Goal: Information Seeking & Learning: Learn about a topic

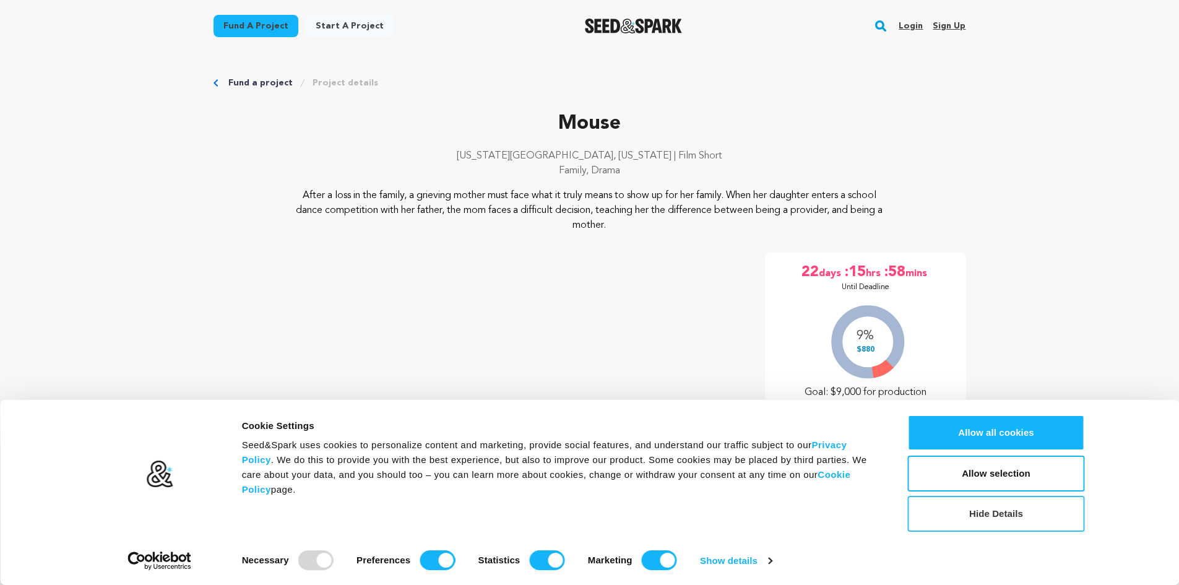
click at [1023, 516] on button "Hide Details" at bounding box center [996, 514] width 177 height 36
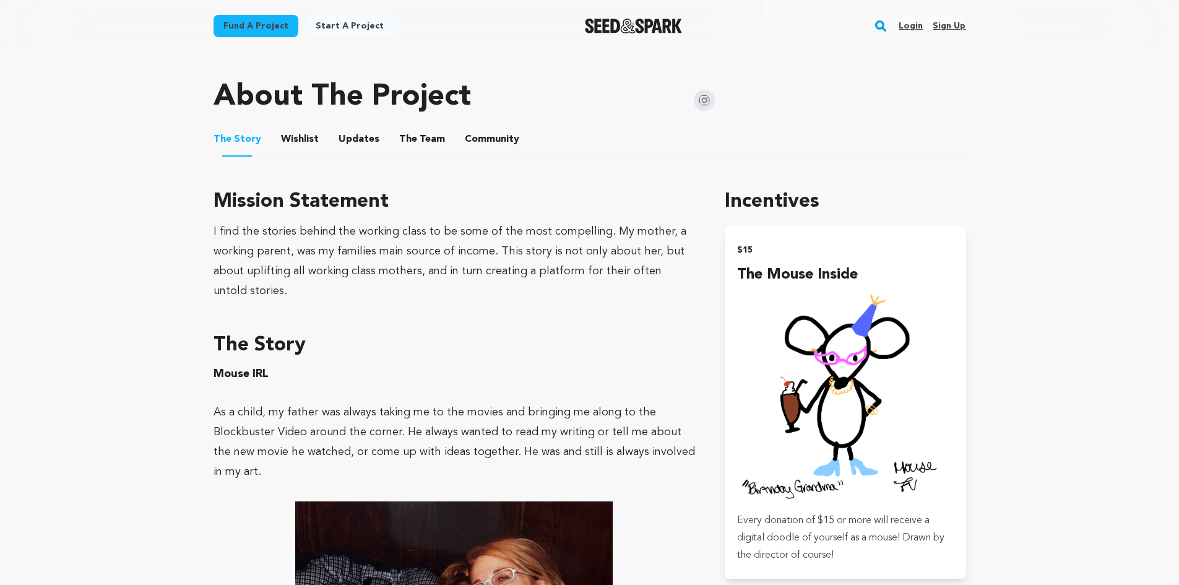
scroll to position [454, 0]
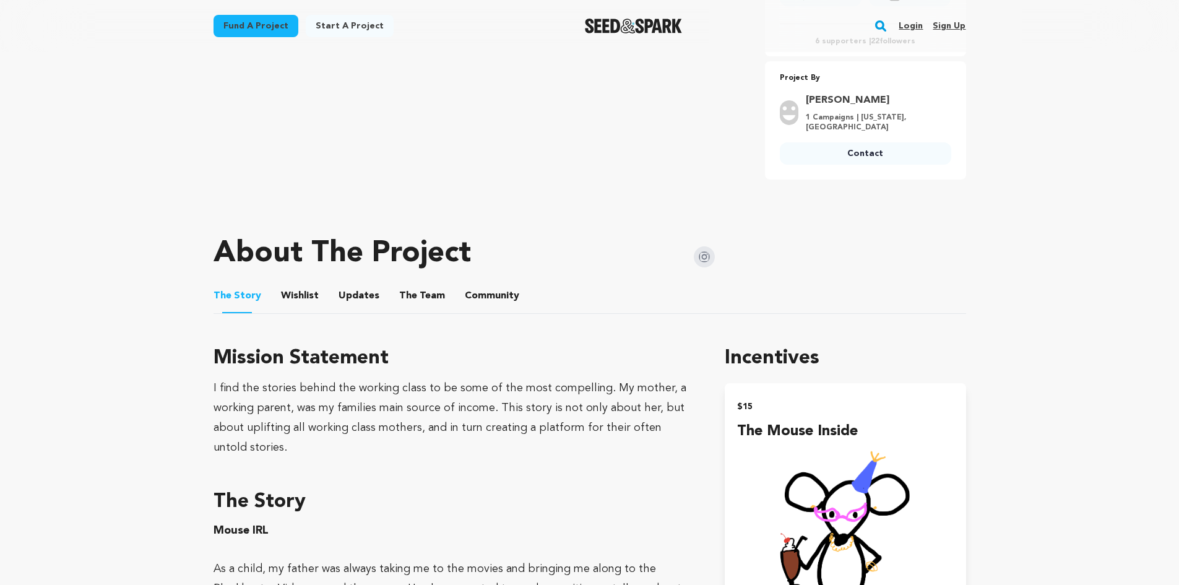
click at [310, 296] on button "Wishlist" at bounding box center [300, 298] width 30 height 30
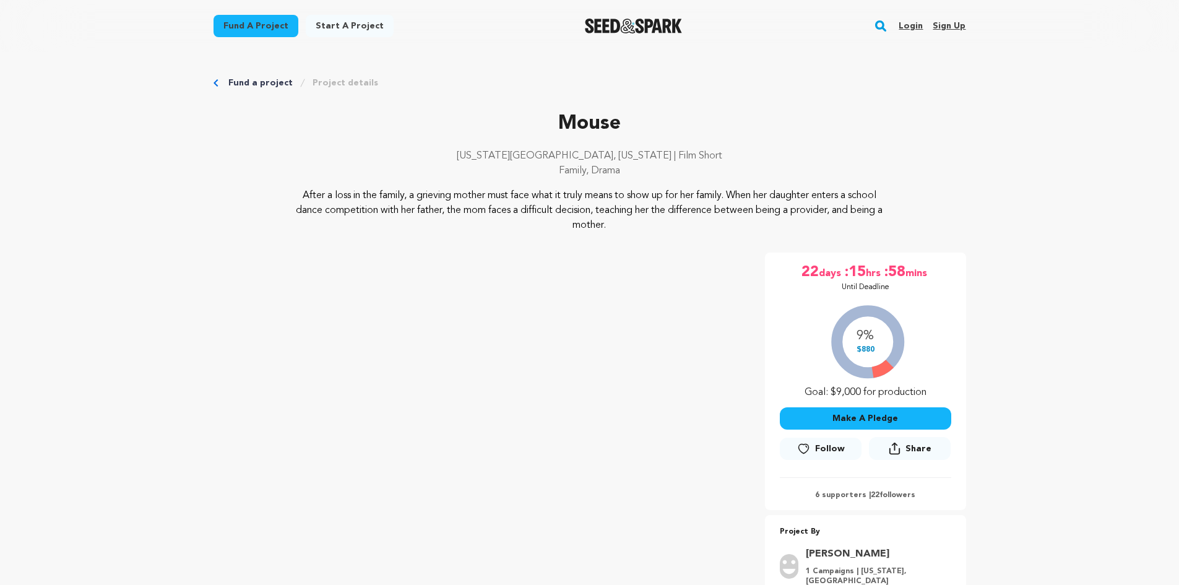
scroll to position [454, 0]
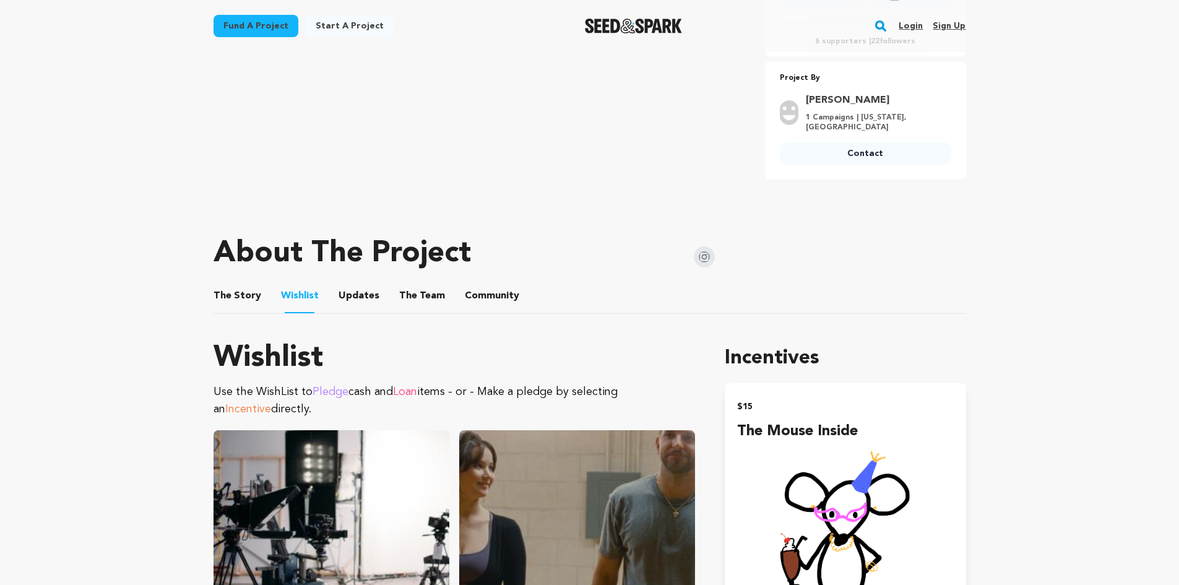
click at [352, 300] on button "Updates" at bounding box center [359, 298] width 30 height 30
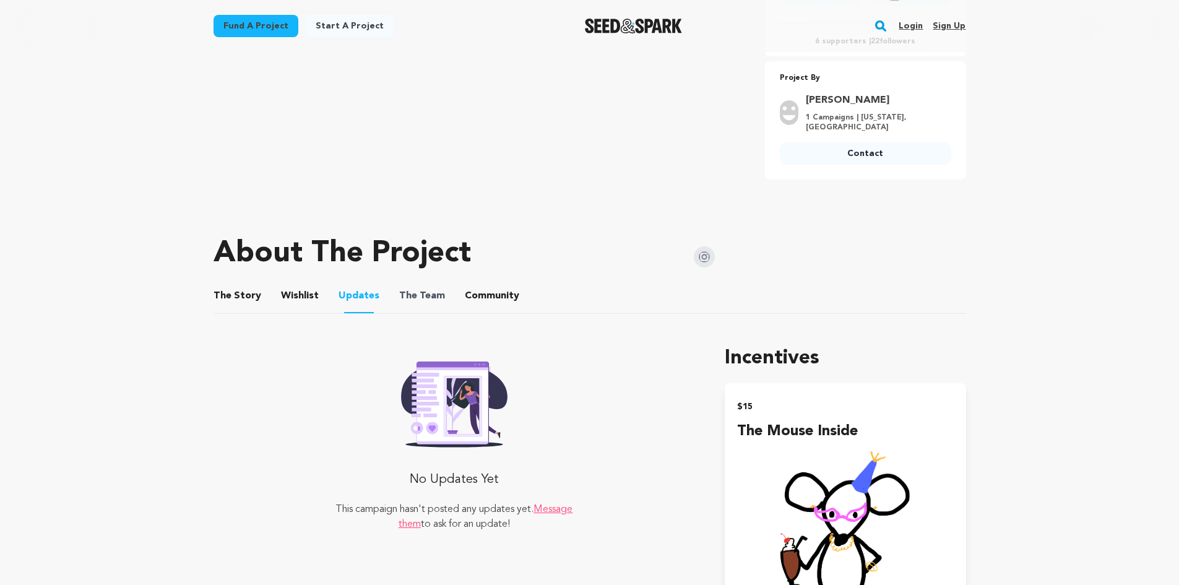
click at [399, 302] on span "The" at bounding box center [408, 295] width 18 height 15
click at [434, 300] on span "The Team" at bounding box center [422, 295] width 46 height 15
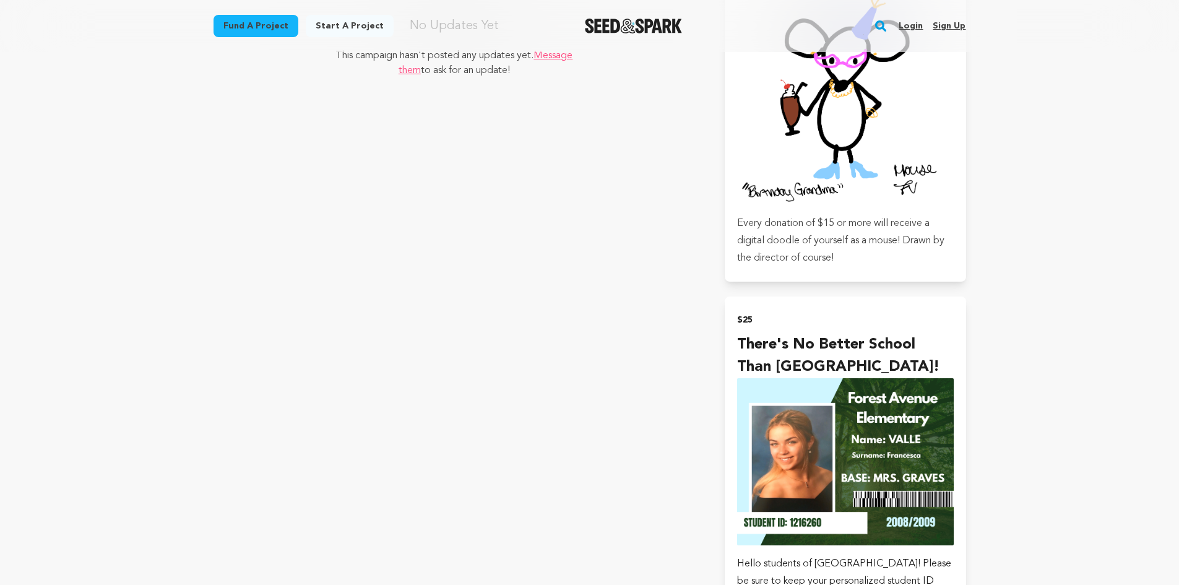
scroll to position [454, 0]
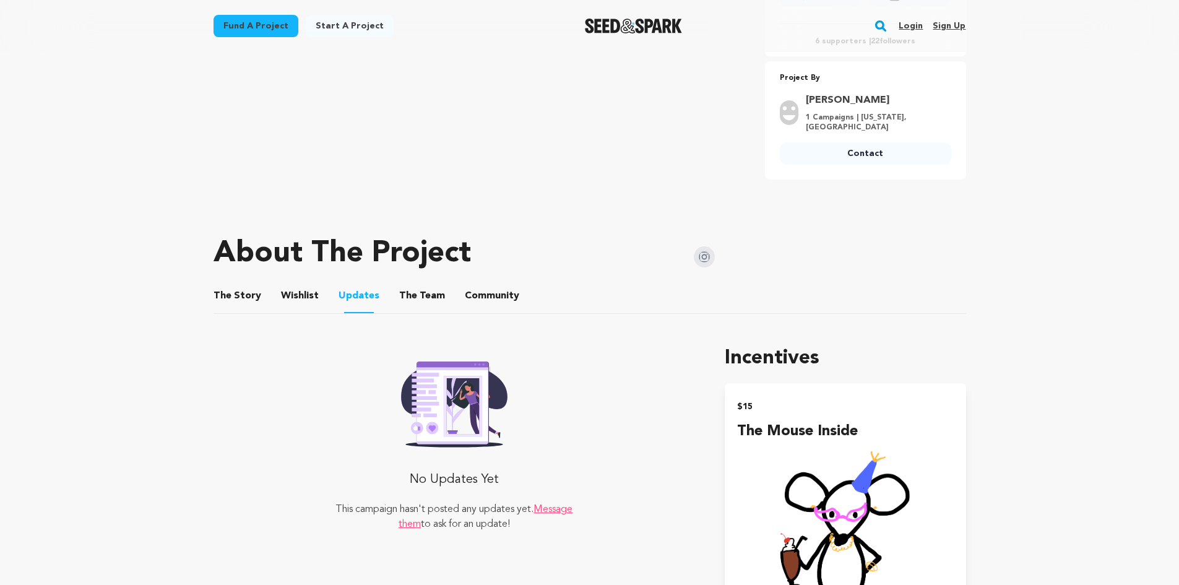
click at [408, 303] on button "The Team" at bounding box center [422, 298] width 30 height 30
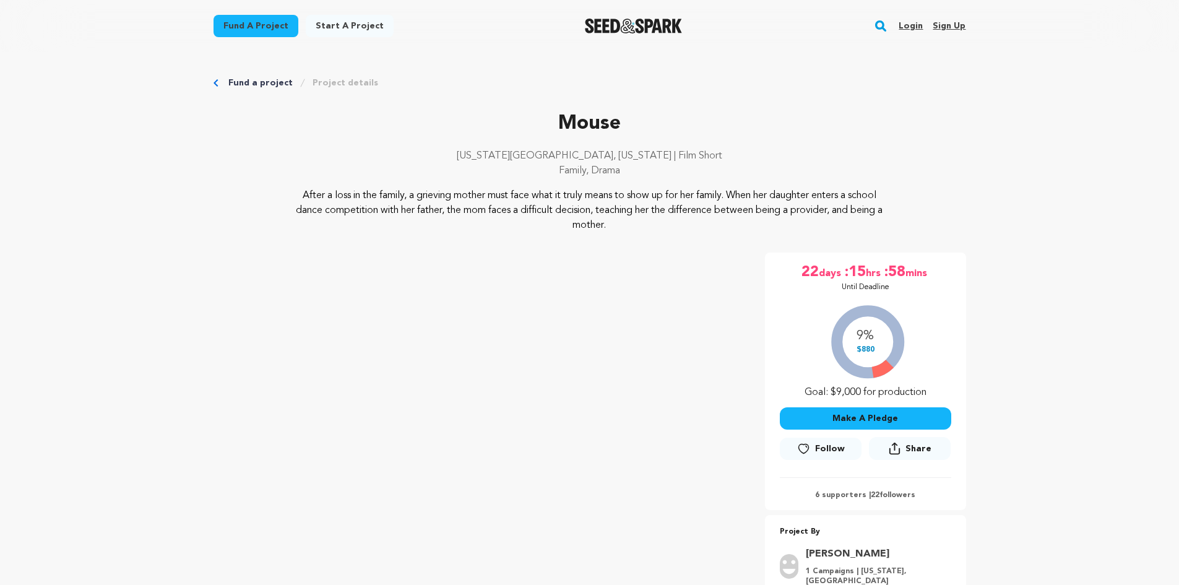
scroll to position [454, 0]
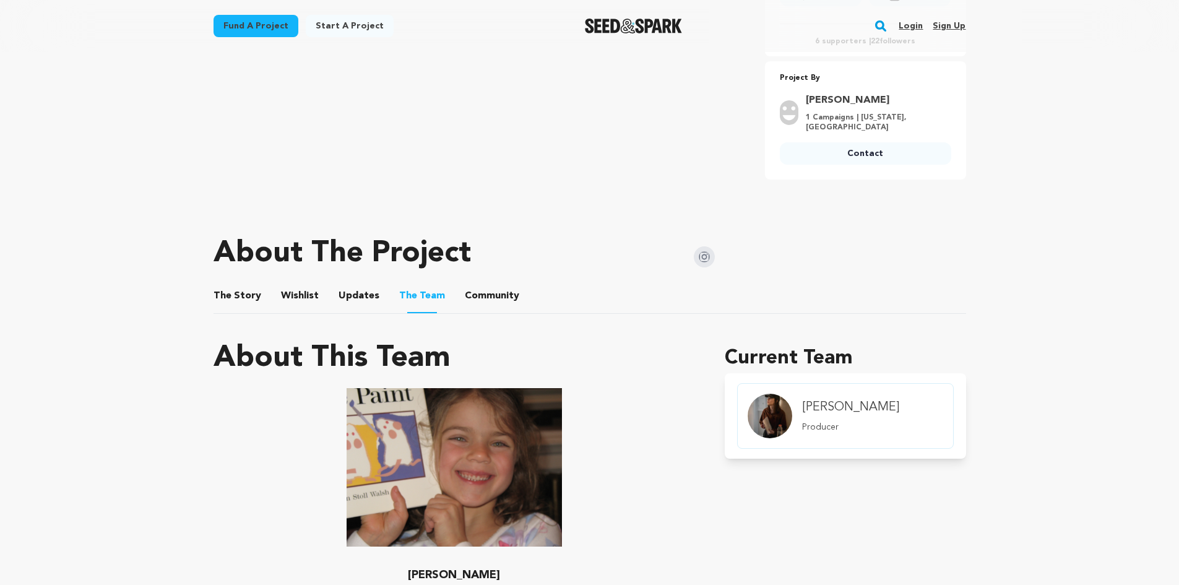
click at [225, 295] on button "The Story" at bounding box center [237, 298] width 30 height 30
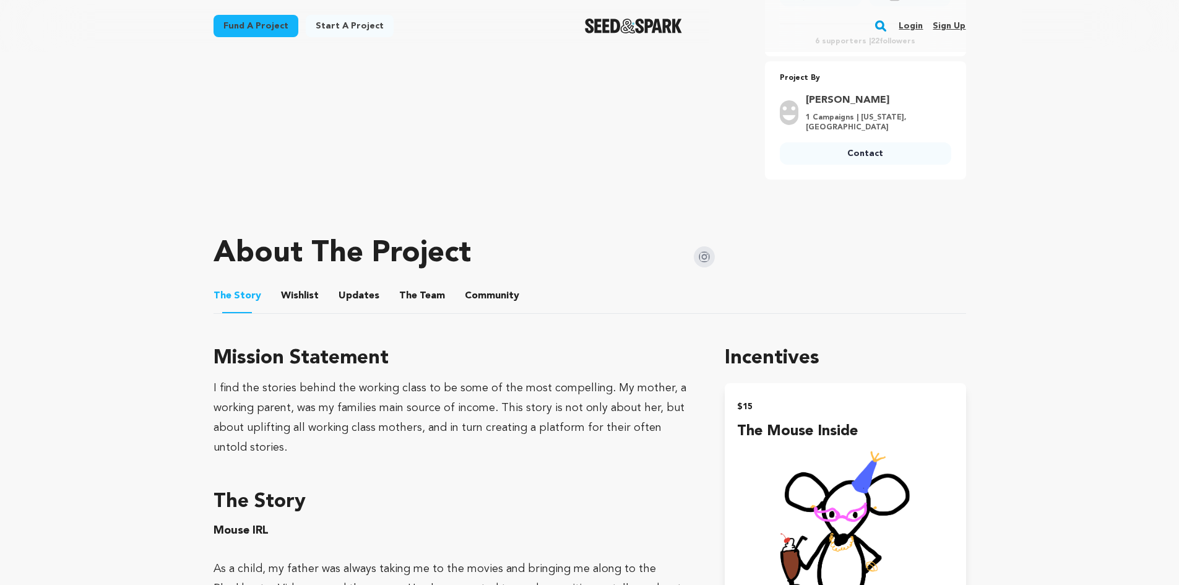
click at [272, 296] on ul "The Story The Story Wishlist Wishlist Updates Updates The Team The Team Communi…" at bounding box center [590, 295] width 753 height 35
click at [309, 296] on button "Wishlist" at bounding box center [300, 298] width 30 height 30
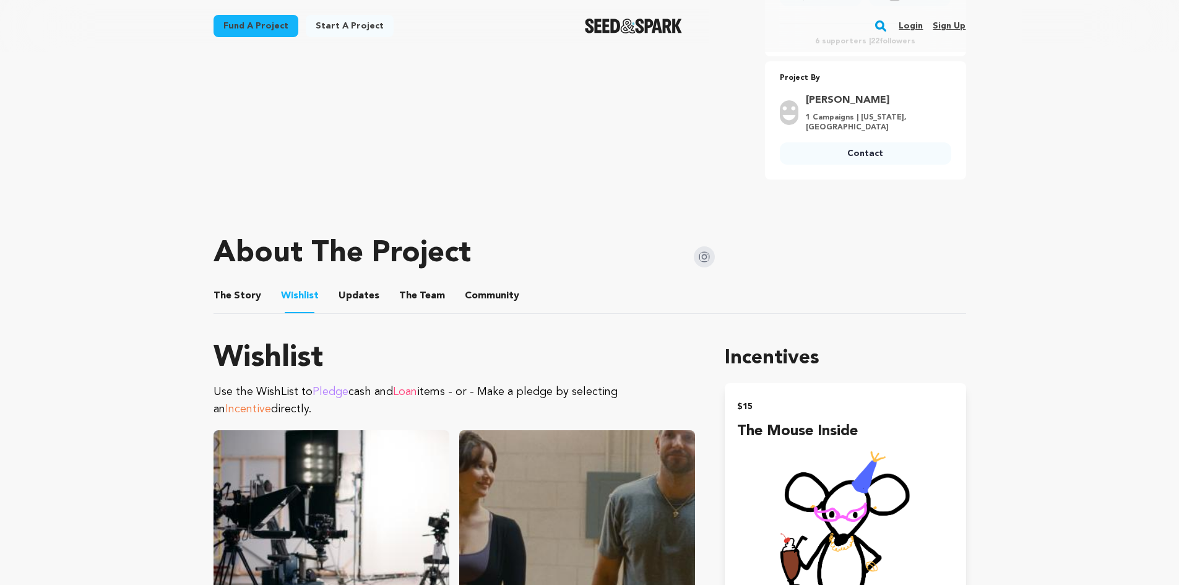
click at [249, 299] on button "The Story" at bounding box center [237, 298] width 30 height 30
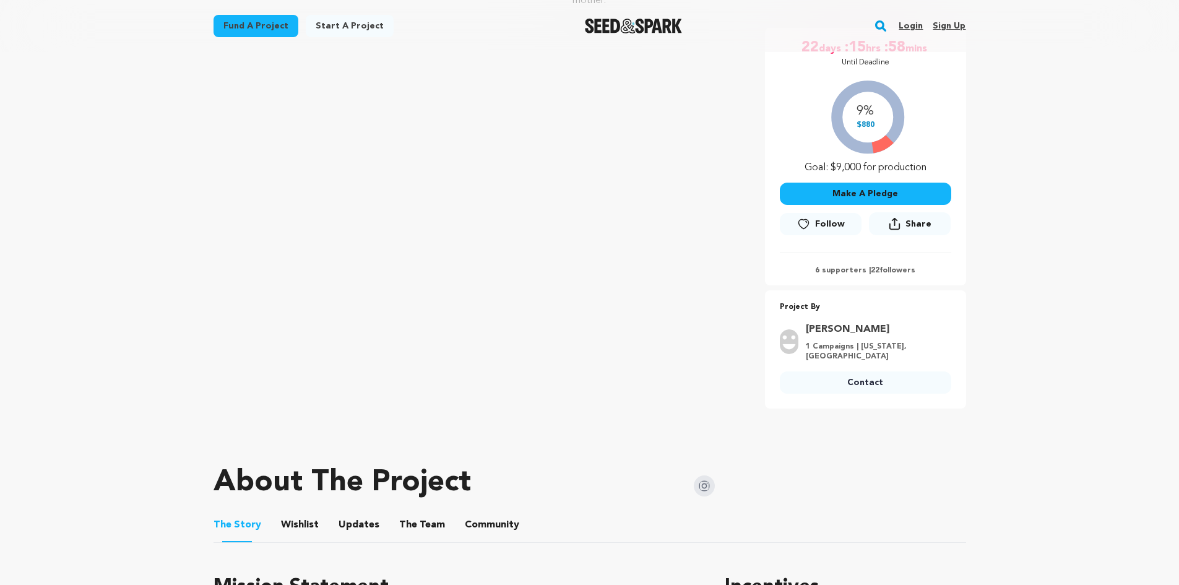
scroll to position [227, 0]
